Goal: Task Accomplishment & Management: Manage account settings

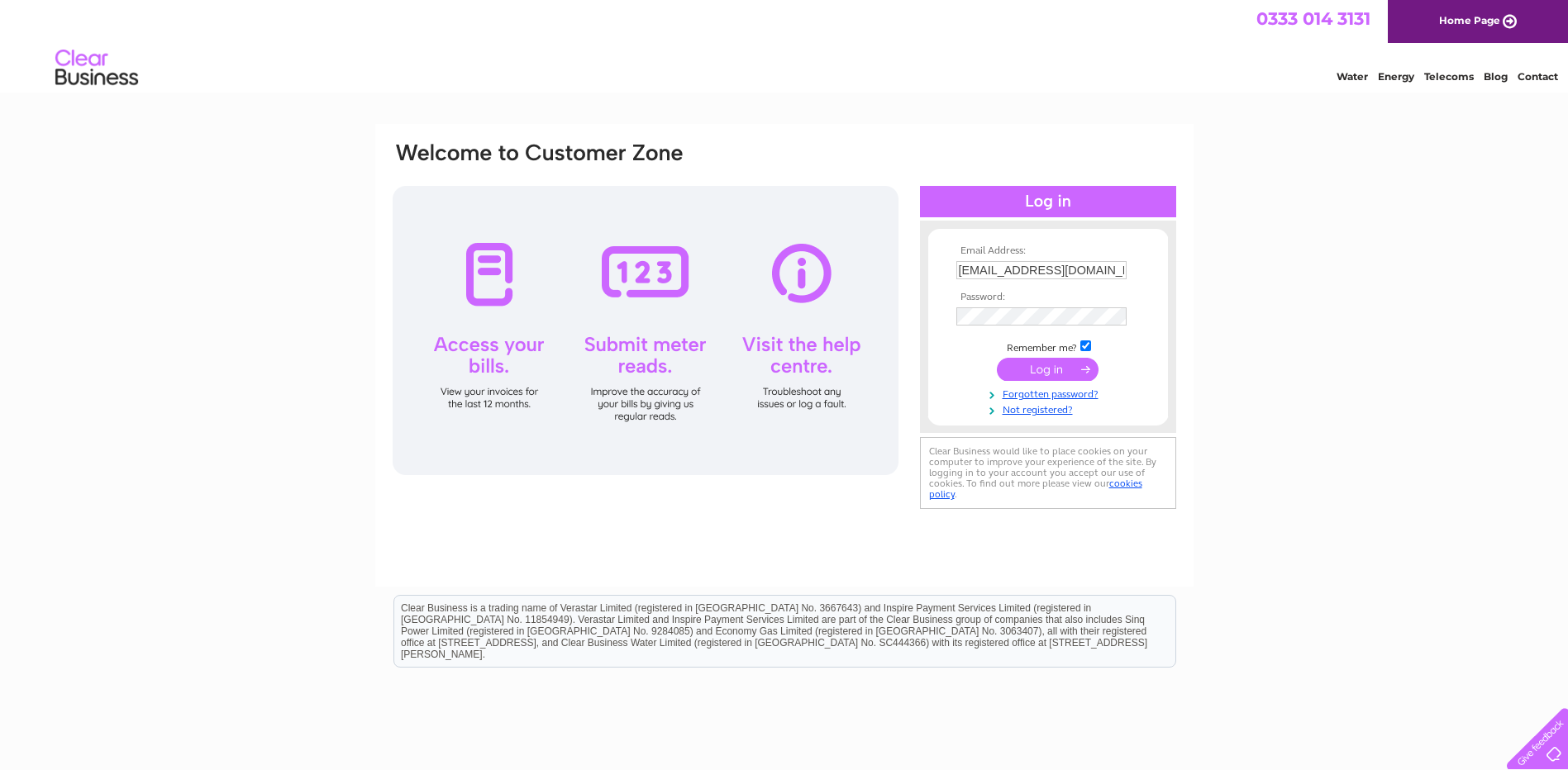
click at [1053, 371] on input "submit" at bounding box center [1047, 369] width 102 height 23
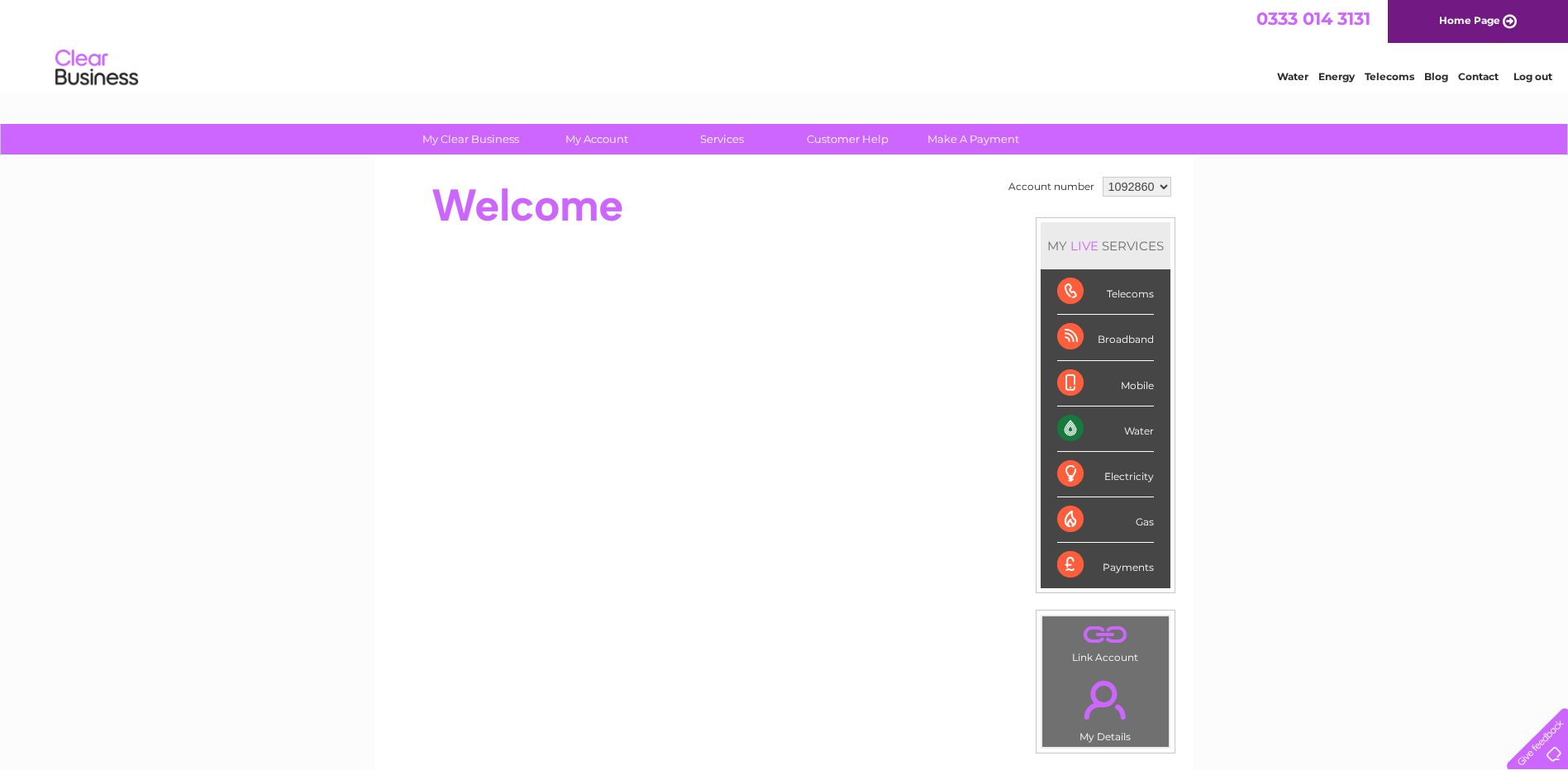
click at [1107, 433] on div "Water" at bounding box center [1106, 429] width 97 height 45
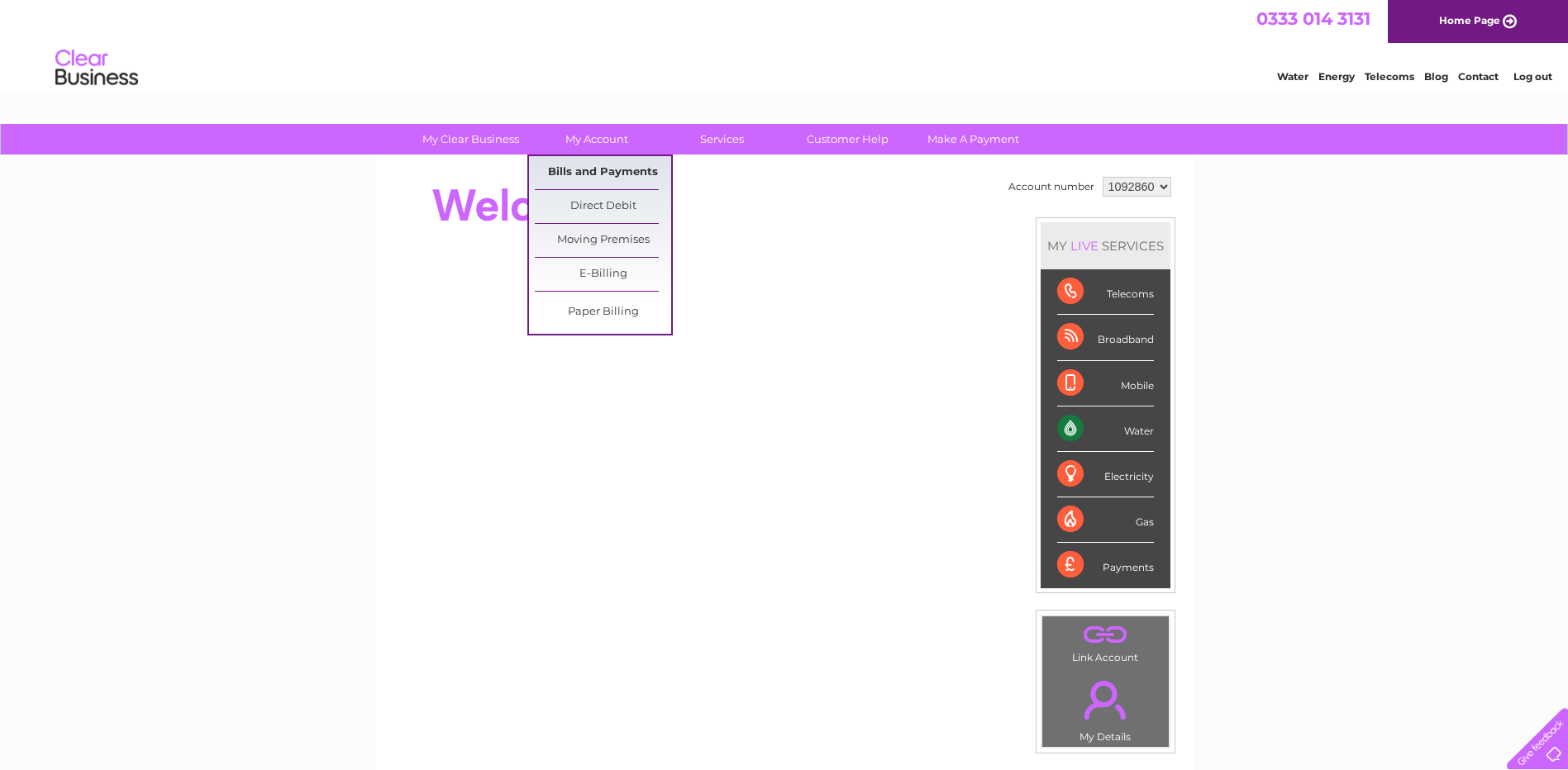
click at [598, 170] on link "Bills and Payments" at bounding box center [603, 172] width 136 height 33
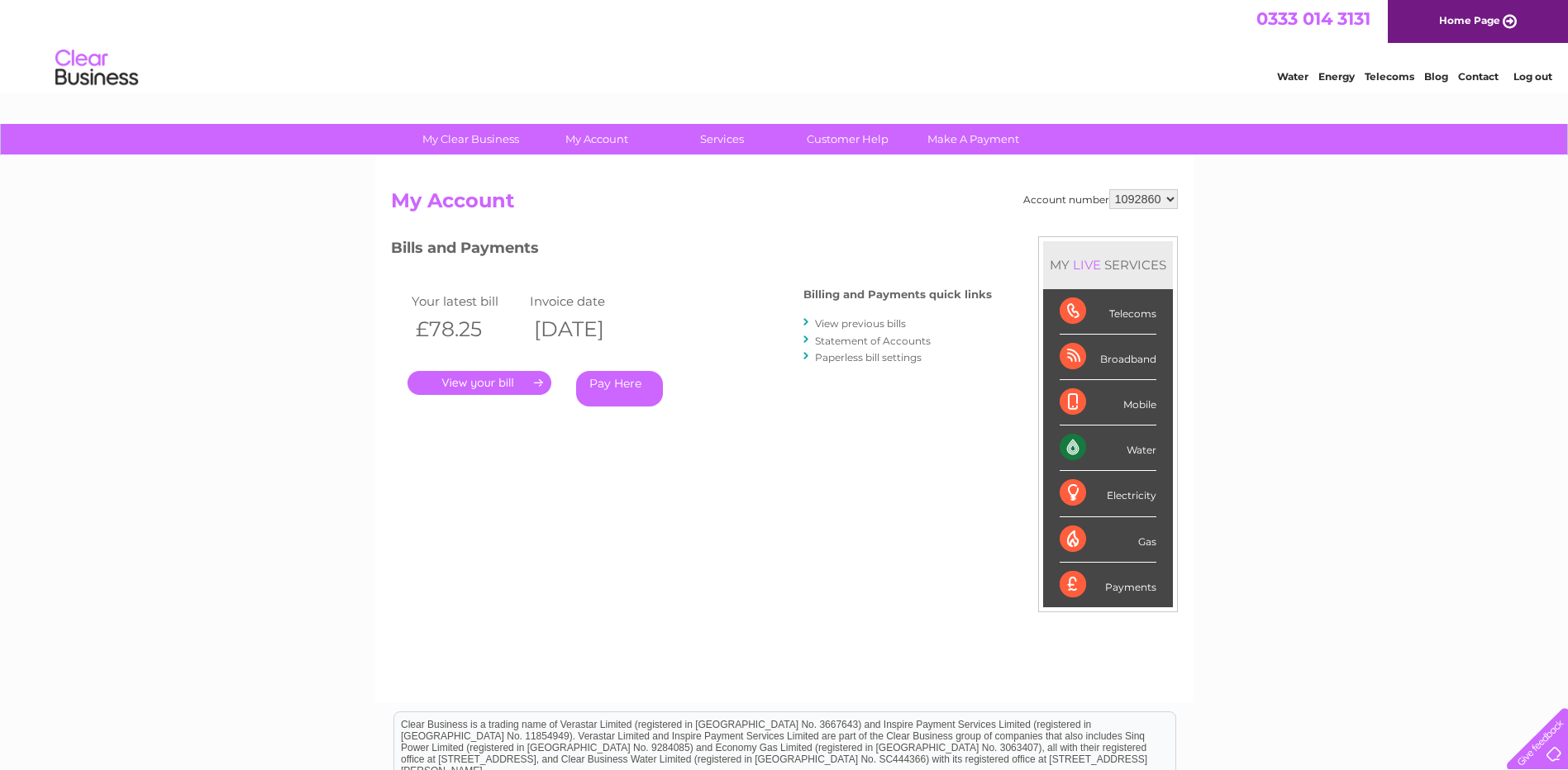
click at [521, 375] on link "." at bounding box center [479, 383] width 144 height 24
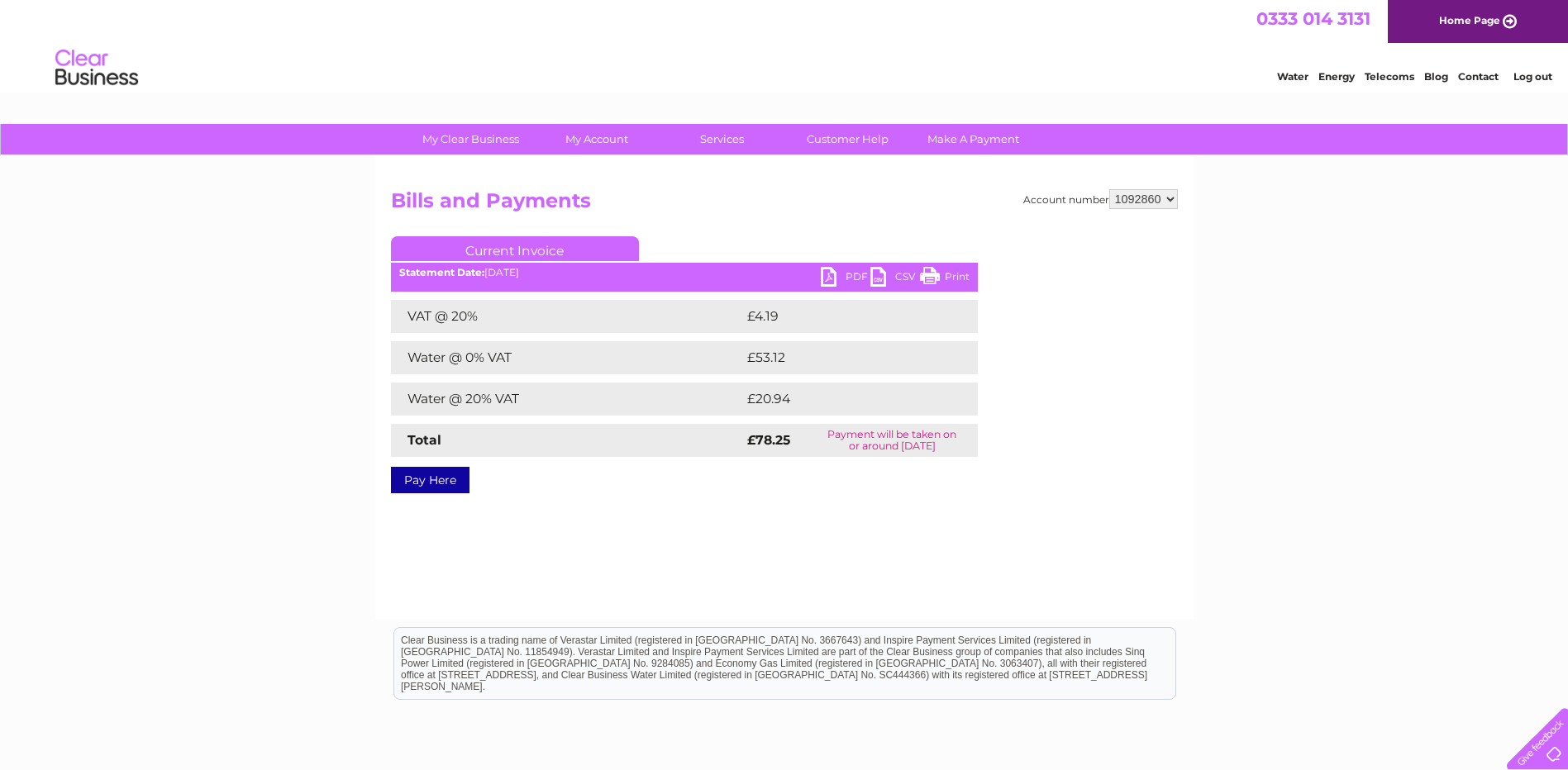
click at [841, 274] on link "PDF" at bounding box center [846, 279] width 50 height 24
